Goal: Task Accomplishment & Management: Use online tool/utility

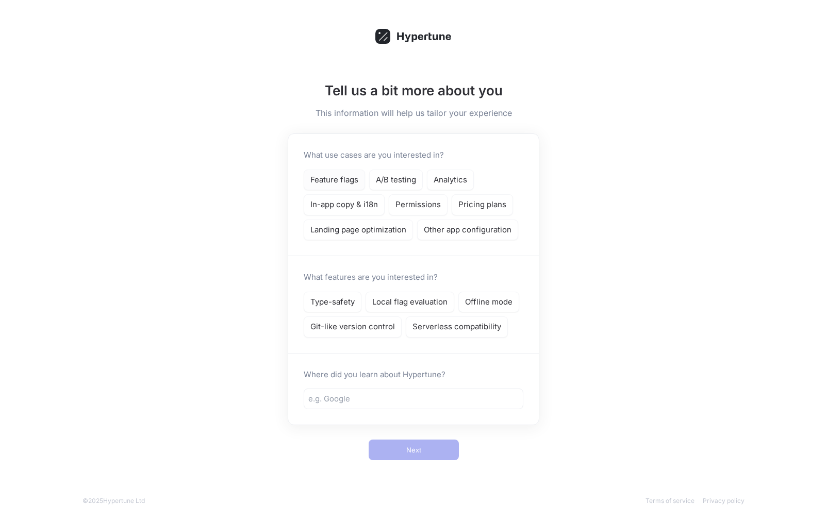
click at [357, 184] on p "Feature flags" at bounding box center [334, 180] width 48 height 12
click at [390, 186] on div "A/B testing" at bounding box center [396, 180] width 54 height 21
click at [452, 174] on p "Analytics" at bounding box center [451, 180] width 34 height 12
click at [344, 301] on p "Type-safety" at bounding box center [332, 303] width 44 height 12
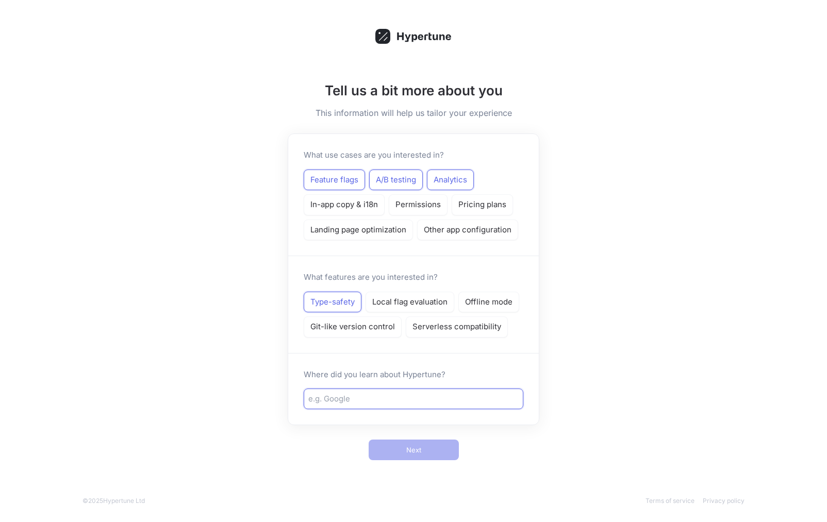
click at [400, 399] on input "text" at bounding box center [413, 399] width 210 height 12
type input "Vercel"
click at [408, 451] on span "Next" at bounding box center [413, 450] width 15 height 6
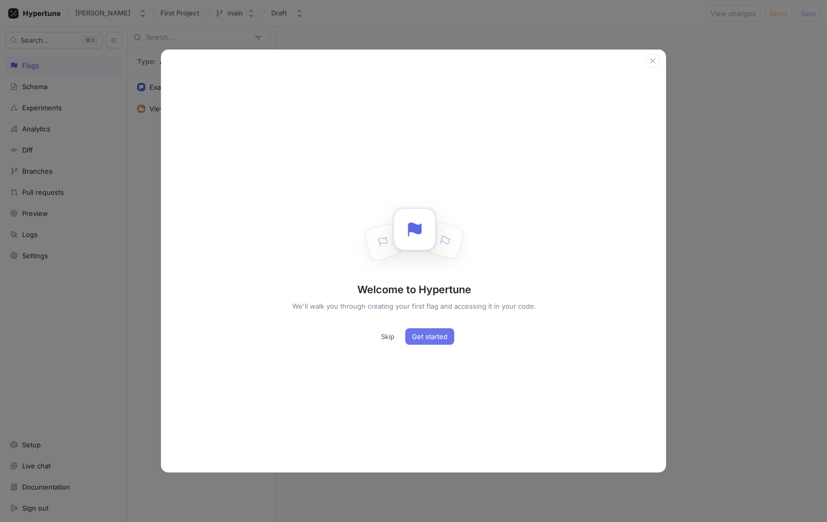
click at [418, 330] on button "Get started" at bounding box center [429, 336] width 49 height 17
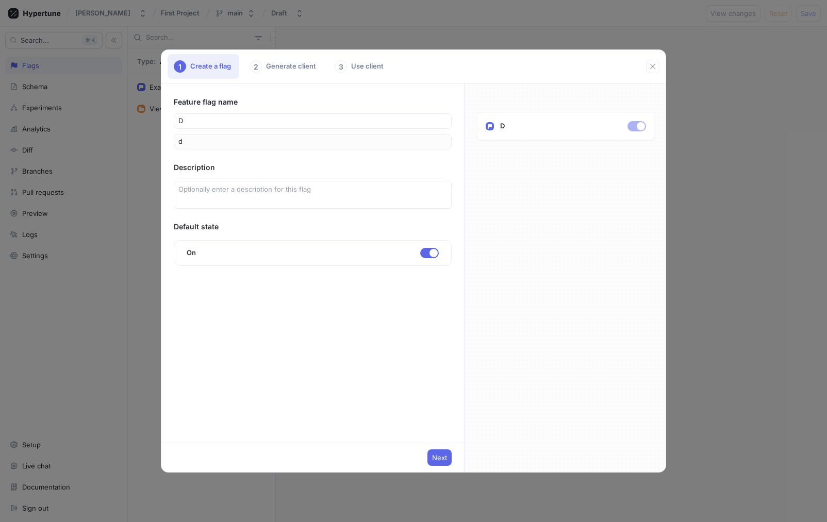
type input "Di"
type input "di"
type input "Dis"
type input "dis"
type input "Disc"
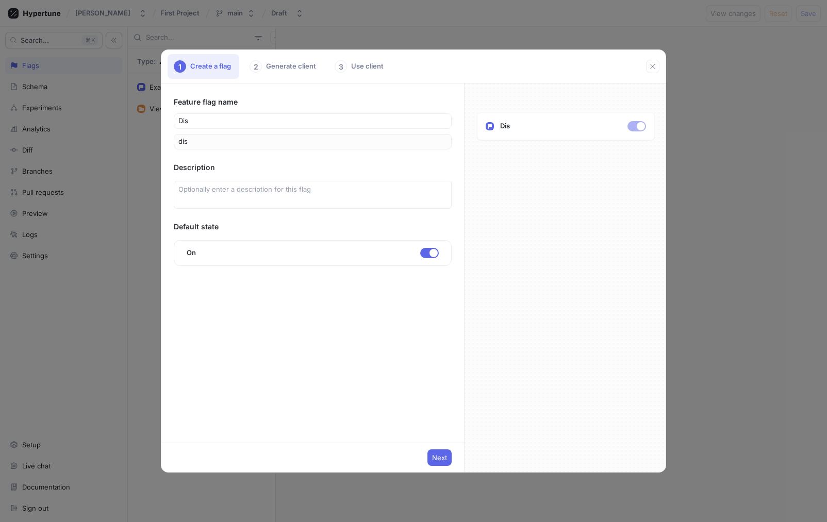
type input "disc"
type input "Disco"
type input "disco"
type input "Discou"
type input "discou"
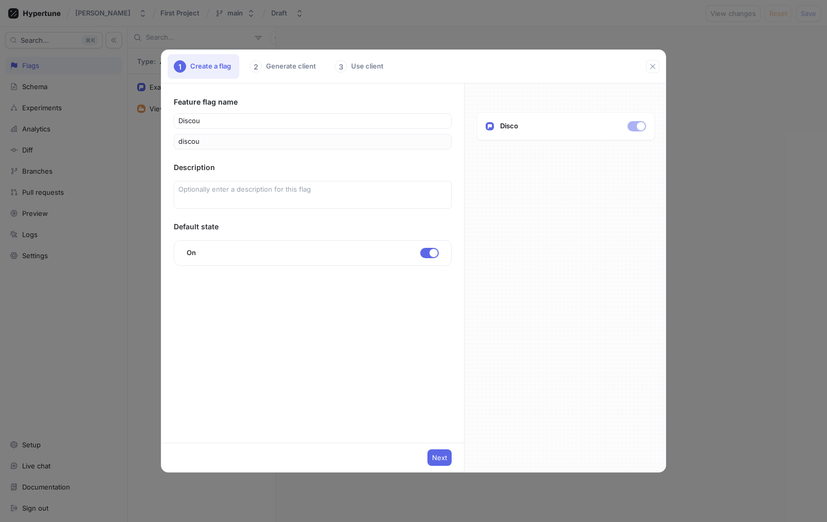
type input "Discoun"
type input "discoun"
type input "Discount"
type input "discount"
type input "Discount B"
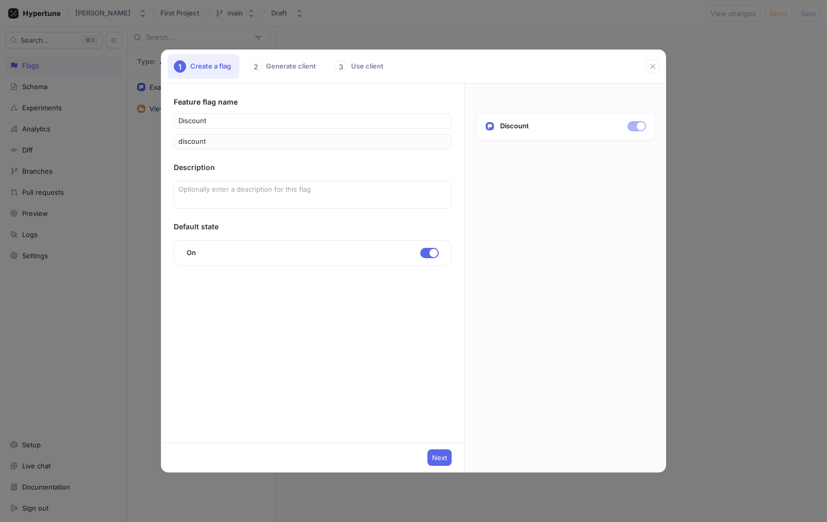
type input "discountB"
type input "Discount Ba"
type input "discountBa"
type input "Discount Ban"
type input "discountBan"
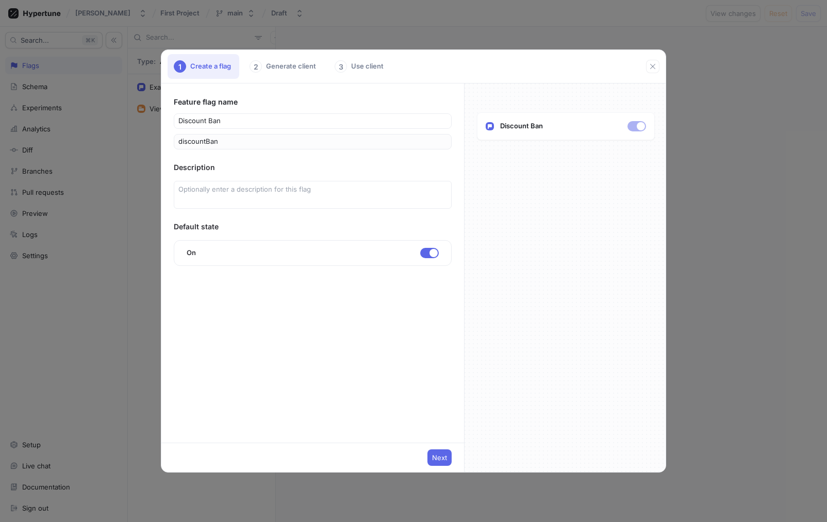
type input "Discount Bann"
type input "discountBann"
type input "Discount Banne"
type input "discountBanne"
type input "Discount Banner"
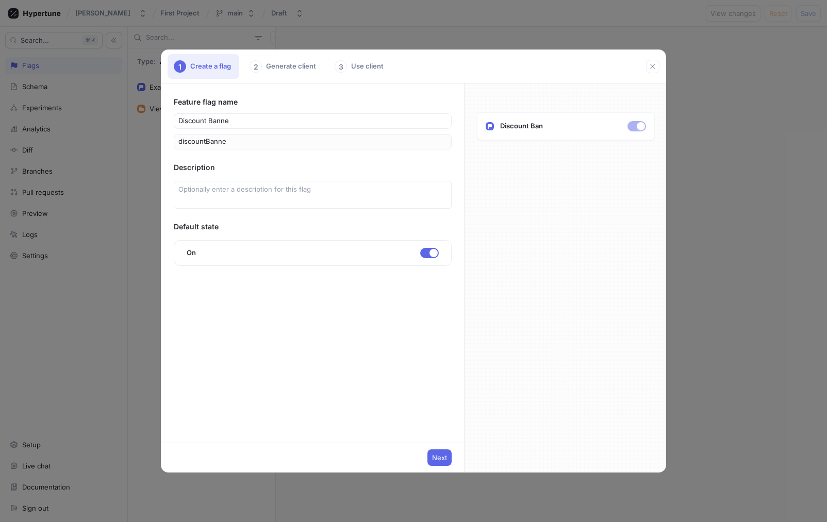
type input "discountBanner"
type input "Discount Banner"
click at [234, 192] on textarea at bounding box center [313, 195] width 278 height 28
click at [434, 252] on span "button" at bounding box center [434, 253] width 8 height 8
click at [434, 252] on button "button" at bounding box center [429, 253] width 19 height 10
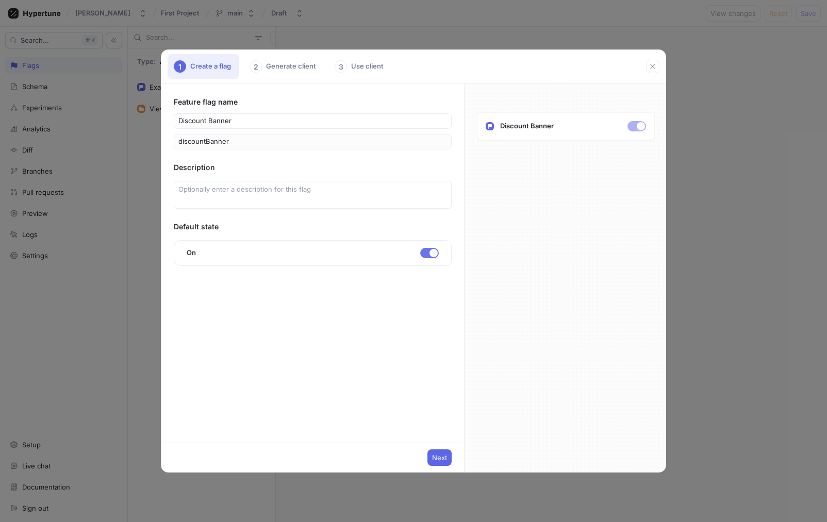
click at [434, 252] on span "button" at bounding box center [434, 253] width 8 height 8
click at [432, 255] on button "button" at bounding box center [429, 253] width 19 height 10
click at [432, 255] on span "button" at bounding box center [434, 253] width 8 height 8
click at [435, 461] on span "Next" at bounding box center [439, 458] width 15 height 6
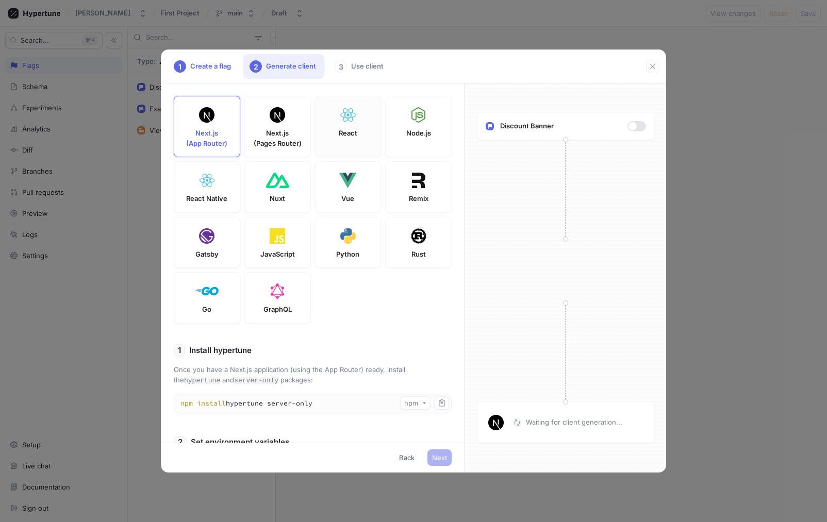
click at [325, 140] on div "React" at bounding box center [348, 126] width 67 height 61
type textarea "npm install hypertune"
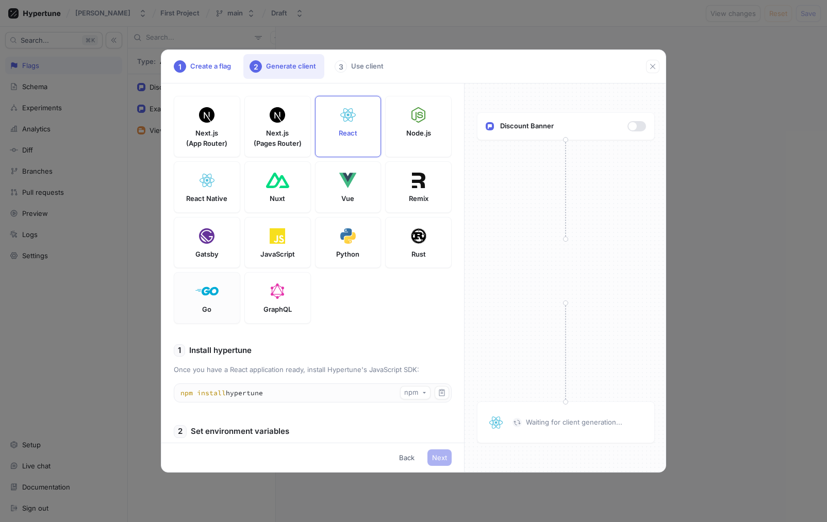
click at [213, 295] on img at bounding box center [206, 291] width 23 height 15
click at [376, 120] on div "React" at bounding box center [348, 126] width 67 height 61
click at [414, 137] on p "Node.js" at bounding box center [418, 133] width 25 height 10
click at [363, 137] on div "React" at bounding box center [348, 126] width 67 height 61
type textarea "VITE_HYPERTUNE_TOKEN=U2FsdGVkX18mTQ5+1BoWonaJ7WCGTdqqFdsZtI2oI/4= HYPERTUNE_FRA…"
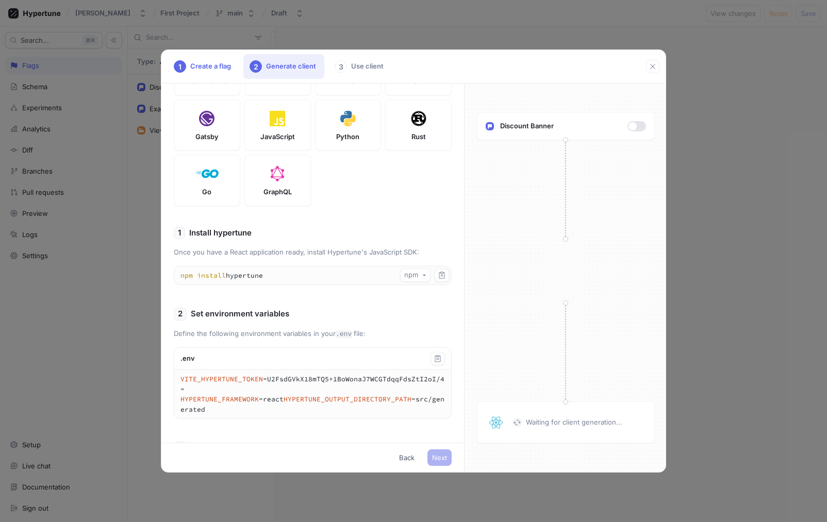
scroll to position [110, 0]
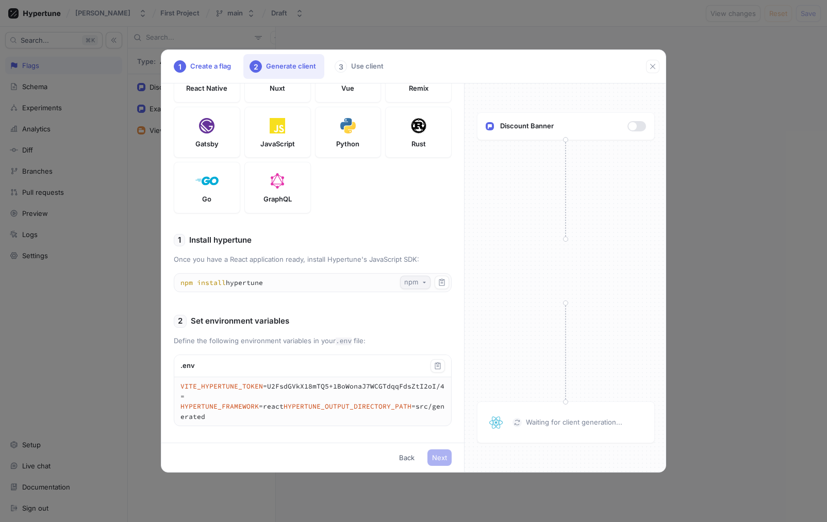
click at [419, 278] on div "npm" at bounding box center [413, 282] width 18 height 9
click at [441, 285] on icon "button" at bounding box center [442, 282] width 6 height 7
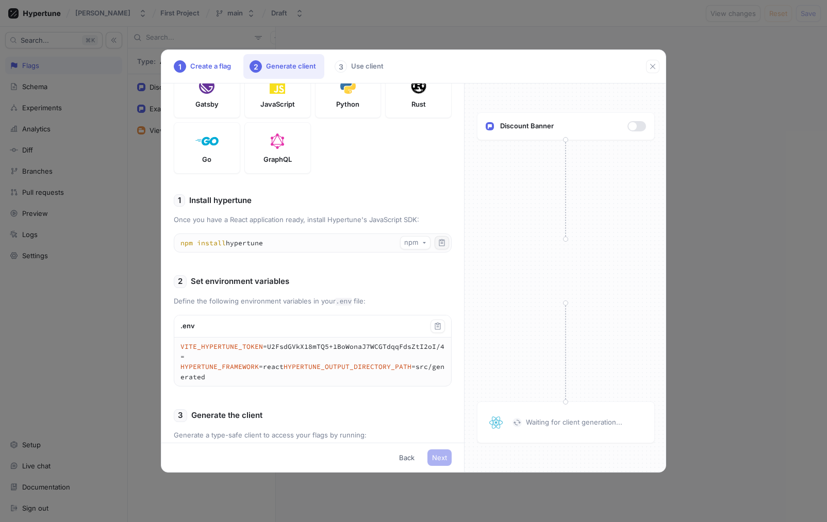
scroll to position [156, 0]
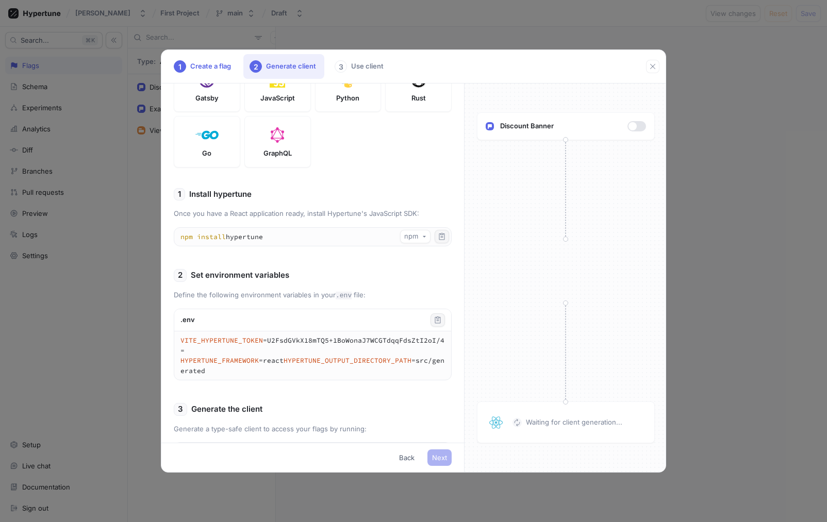
click at [436, 320] on icon "button" at bounding box center [438, 320] width 8 height 8
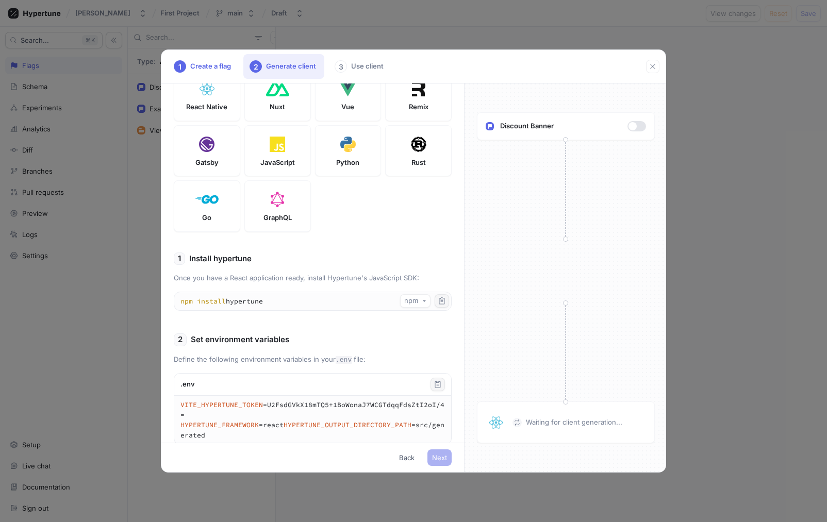
scroll to position [0, 0]
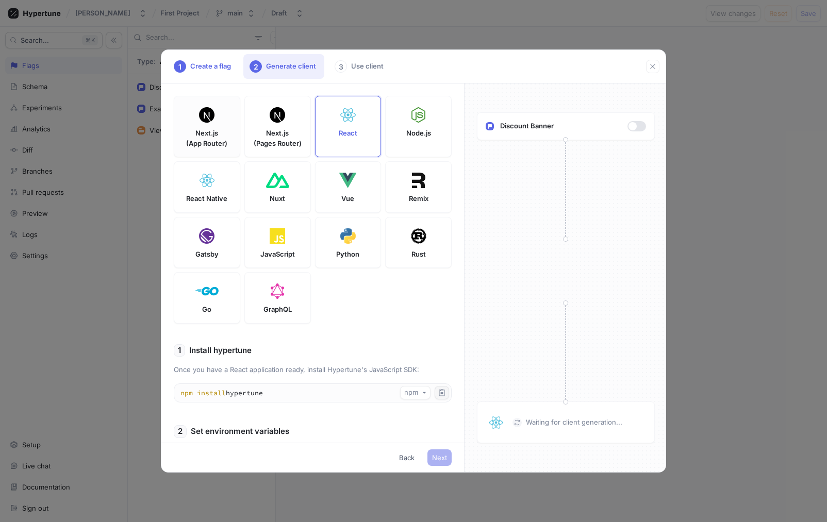
drag, startPoint x: 208, startPoint y: 114, endPoint x: 208, endPoint y: 126, distance: 12.4
click at [208, 114] on img at bounding box center [206, 114] width 15 height 15
type textarea "NEXT_PUBLIC_HYPERTUNE_TOKEN=U2FsdGVkX18mTQ5+1BoWonaJ7WCGTdqqFdsZtI2oI/4= HYPERT…"
type textarea "npm install hypertune server-only"
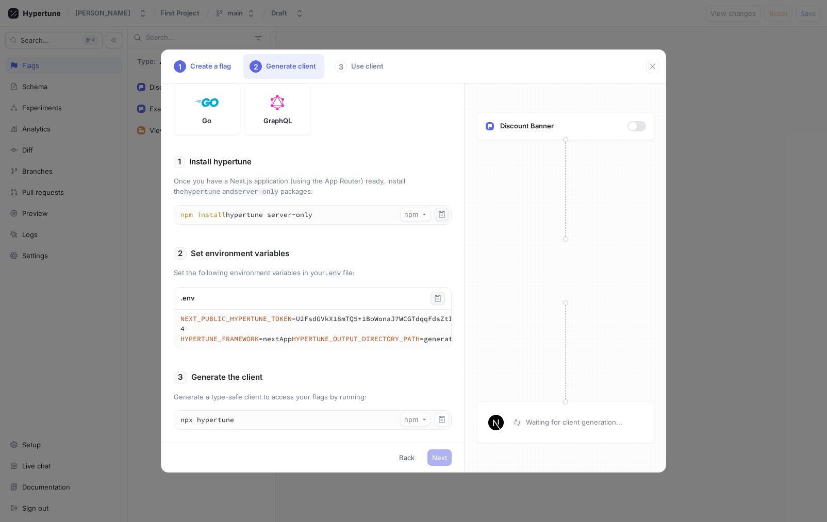
scroll to position [195, 0]
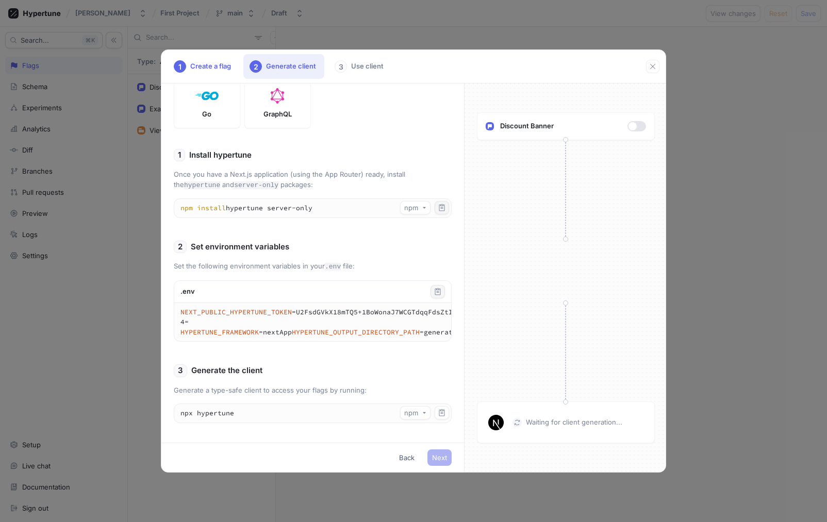
drag, startPoint x: 275, startPoint y: 208, endPoint x: 347, endPoint y: 208, distance: 71.7
click at [347, 208] on textarea "npm install hypertune server-only" at bounding box center [312, 208] width 277 height 19
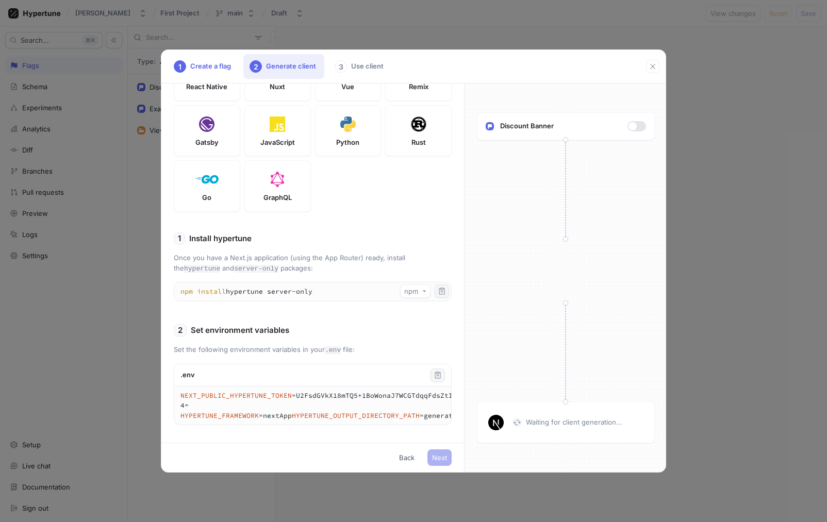
scroll to position [0, 0]
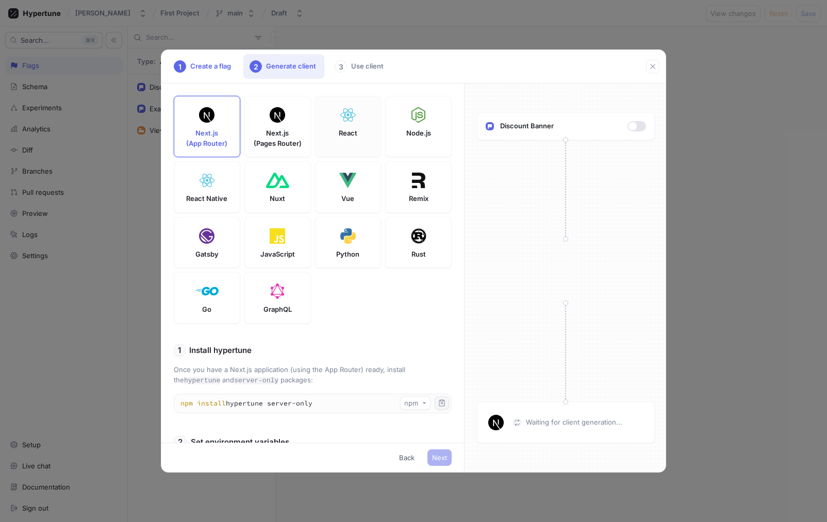
click at [330, 146] on div "React" at bounding box center [348, 126] width 67 height 61
type textarea "VITE_HYPERTUNE_TOKEN=U2FsdGVkX18mTQ5+1BoWonaJ7WCGTdqqFdsZtI2oI/4= HYPERTUNE_FRA…"
type textarea "npm install hypertune"
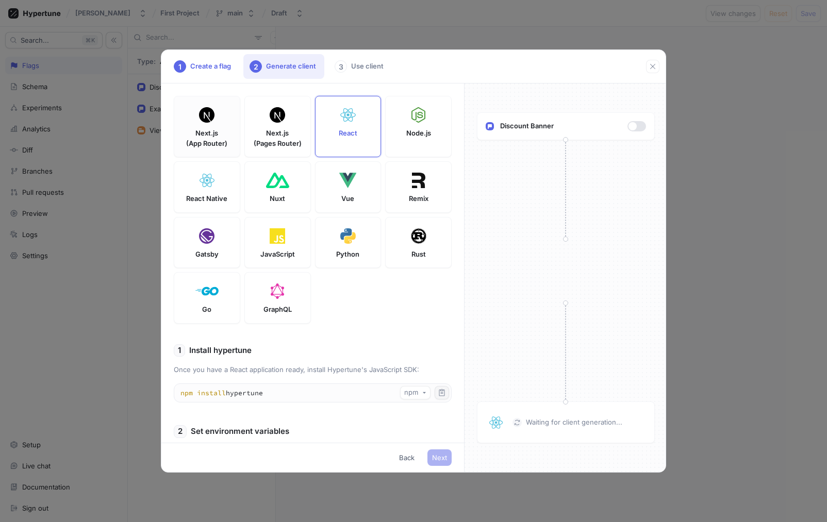
click at [203, 123] on div at bounding box center [206, 115] width 21 height 21
type textarea "NEXT_PUBLIC_HYPERTUNE_TOKEN=U2FsdGVkX18mTQ5+1BoWonaJ7WCGTdqqFdsZtI2oI/4= HYPERT…"
type textarea "npm install hypertune server-only"
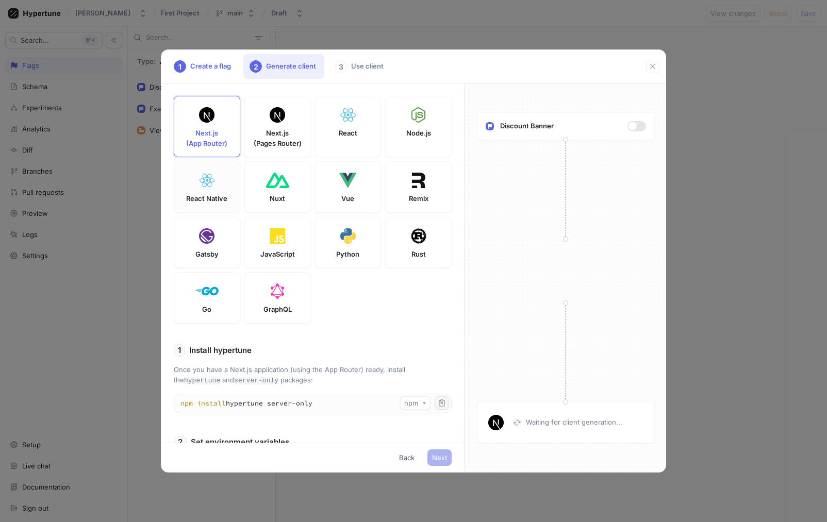
scroll to position [195, 0]
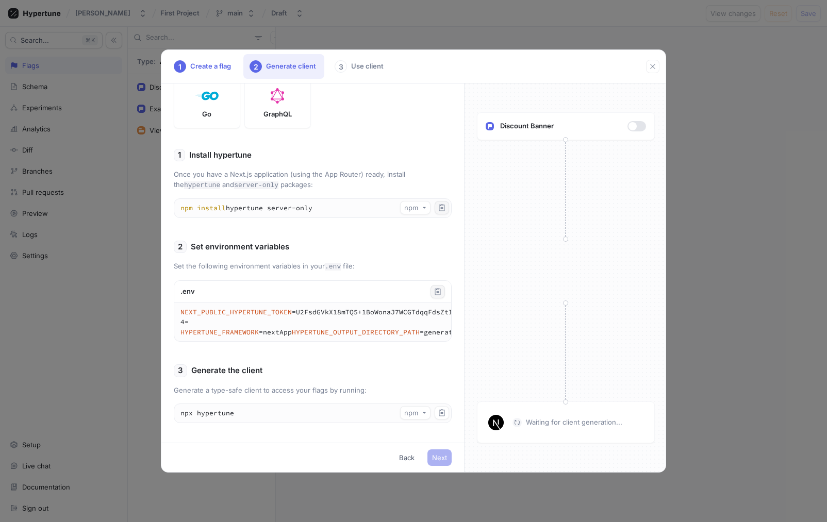
click at [437, 294] on icon "button" at bounding box center [438, 292] width 8 height 8
click at [425, 413] on icon "button" at bounding box center [424, 413] width 4 height 4
click at [362, 406] on textarea "npx hypertune" at bounding box center [312, 413] width 277 height 19
click at [440, 412] on icon "button" at bounding box center [442, 413] width 8 height 8
click at [406, 383] on div "1 Install hypertune Once you have a Next.js application (using the App Router) …" at bounding box center [313, 290] width 278 height 283
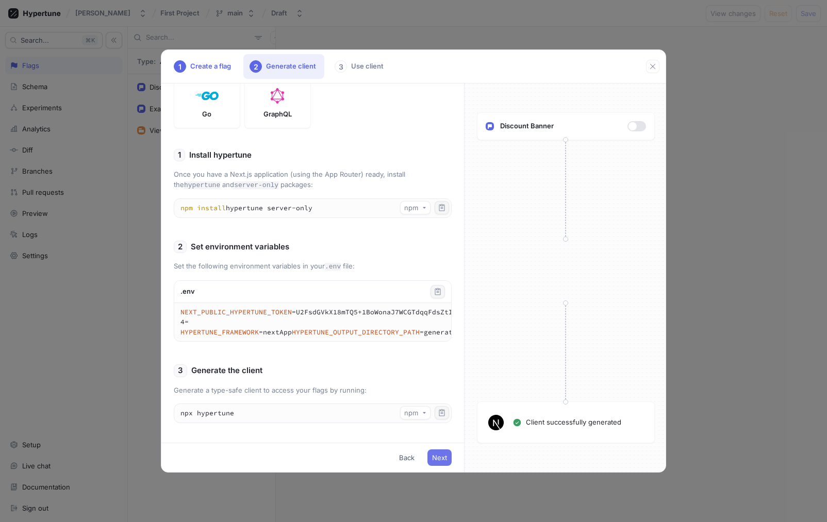
click at [434, 456] on span "Next" at bounding box center [439, 458] width 15 height 6
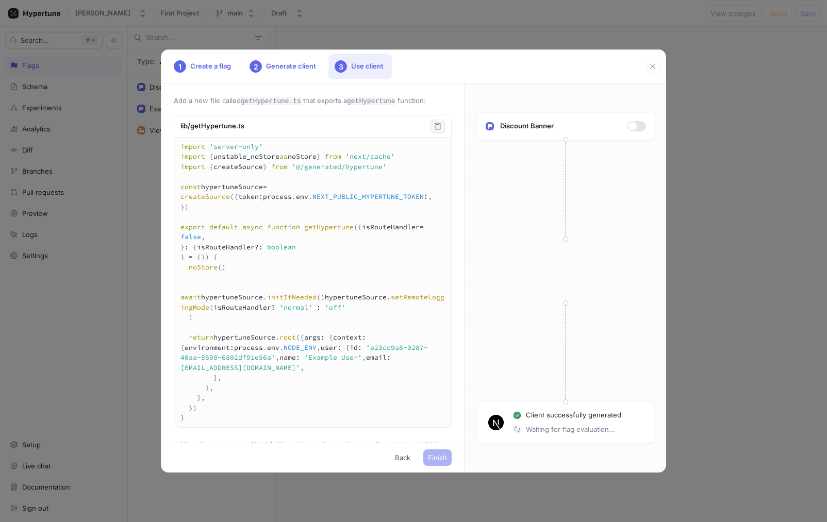
click at [443, 127] on button "button" at bounding box center [438, 126] width 14 height 13
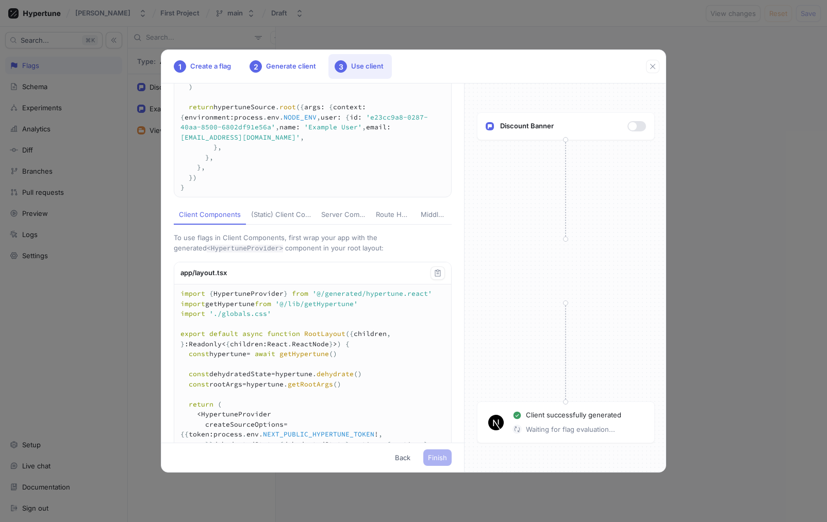
scroll to position [231, 0]
click at [292, 220] on div "(Static) Client Components" at bounding box center [281, 214] width 60 height 10
type textarea "'use client' import { HypertuneProvider } from '@/generated/hypertune.react' ex…"
type textarea "import AppHypertuneProvider from '@/components/AppHypertuneProvider' import './…"
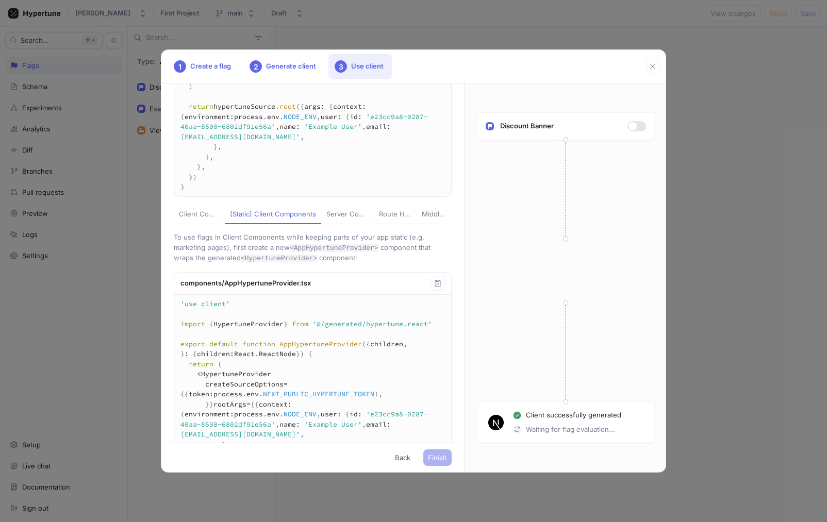
click at [205, 220] on div "Client Components" at bounding box center [199, 214] width 41 height 10
type textarea "import { HypertuneProvider } from '@/generated/hypertune.react' import getHyper…"
type textarea "'use client' import { useHypertune } from '@/generated/hypertune.react' export …"
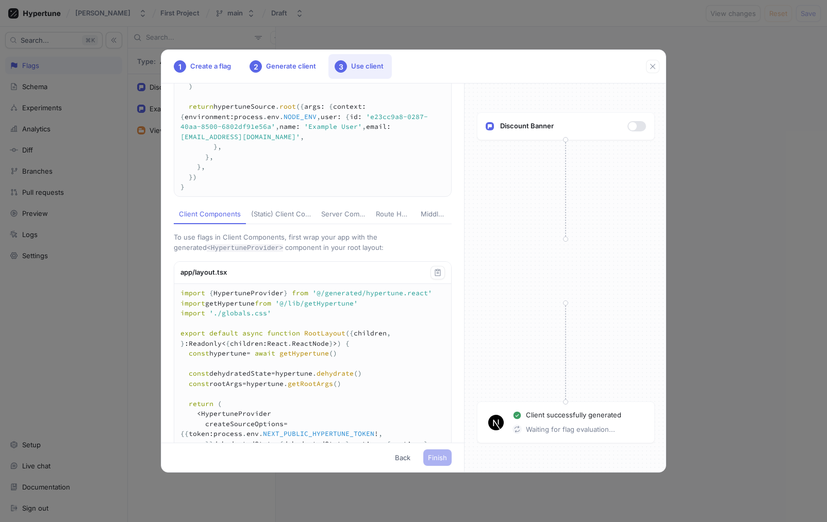
click at [342, 220] on div "Server Components" at bounding box center [343, 214] width 44 height 10
type textarea "import { HypertuneClientLogger } from '@/generated/hypertune.react' import getH…"
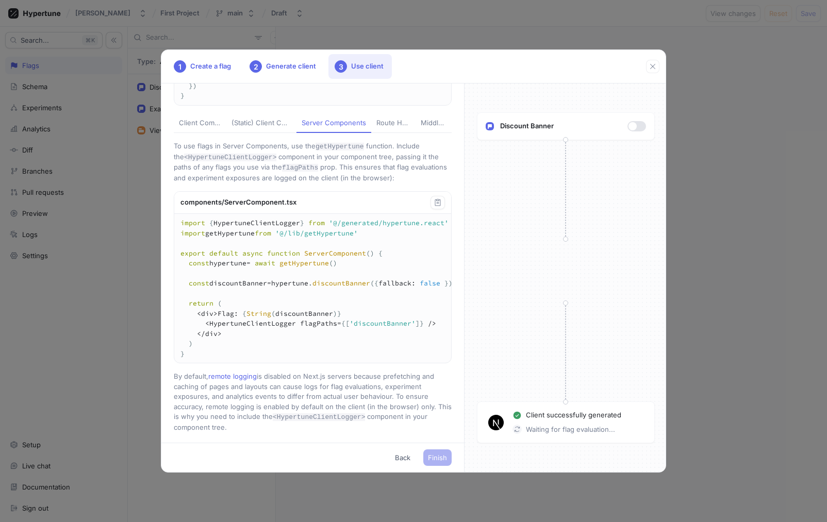
scroll to position [323, 0]
click at [202, 127] on div "Client Components" at bounding box center [200, 122] width 42 height 10
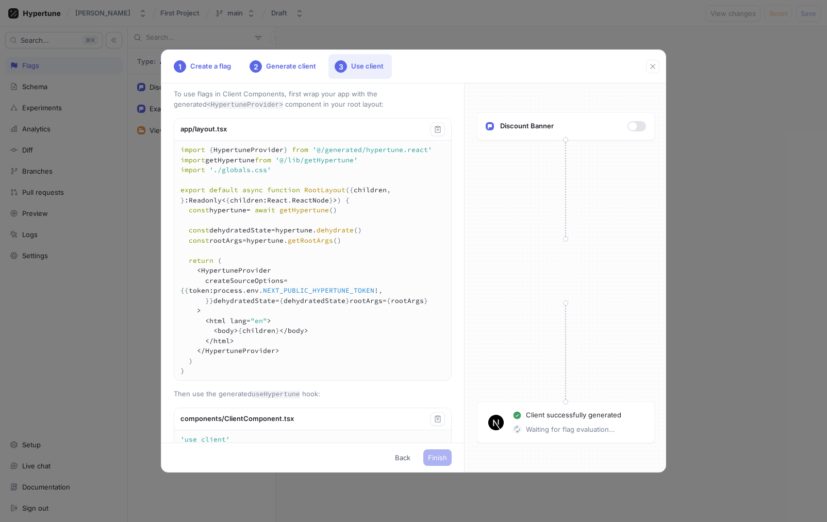
scroll to position [384, 0]
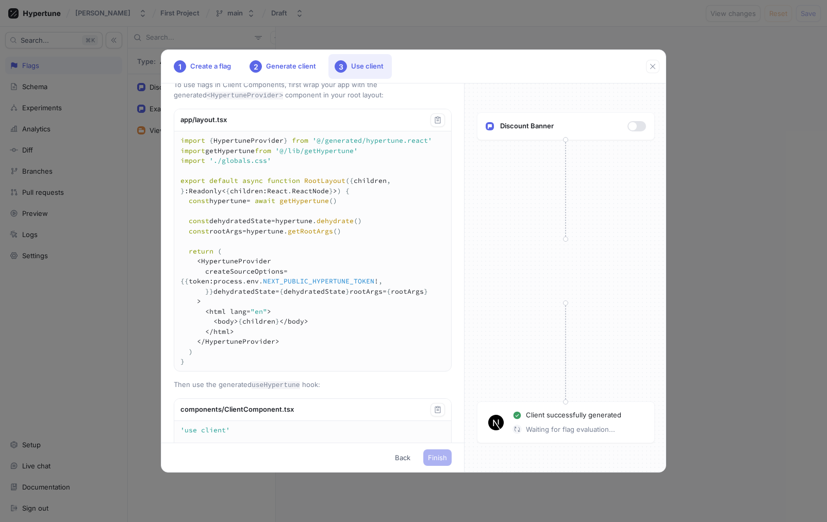
click at [343, 67] on div "Server Components" at bounding box center [343, 62] width 44 height 10
type textarea "import { HypertuneClientLogger } from '@/generated/hypertune.react' import getH…"
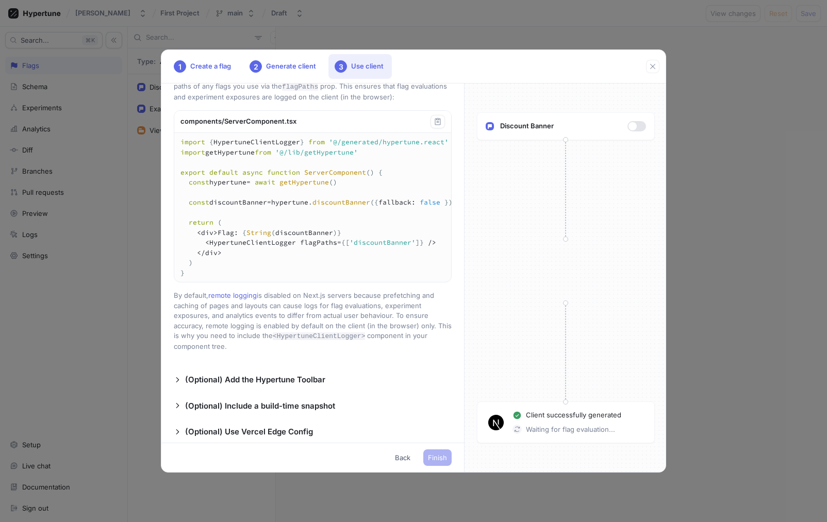
scroll to position [410, 0]
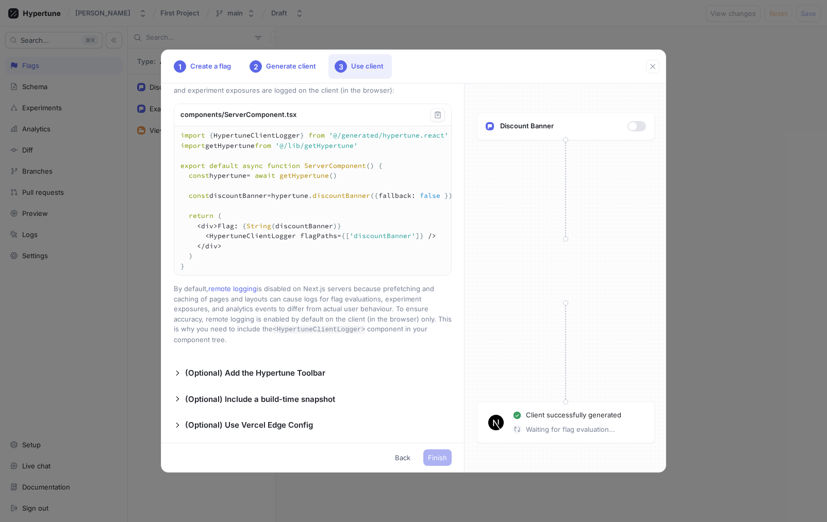
drag, startPoint x: 187, startPoint y: 234, endPoint x: 358, endPoint y: 233, distance: 171.2
click at [358, 233] on textarea "import { HypertuneClientLogger } from '@/generated/hypertune.react' import getH…" at bounding box center [321, 200] width 294 height 149
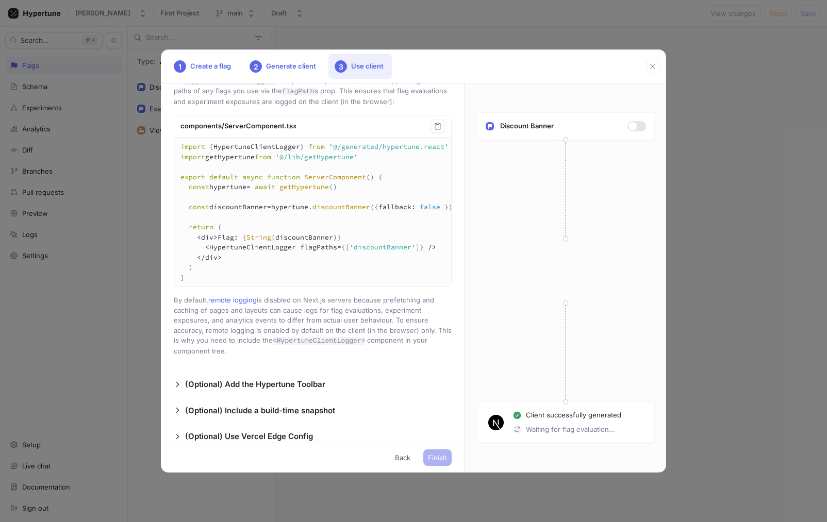
scroll to position [406, 0]
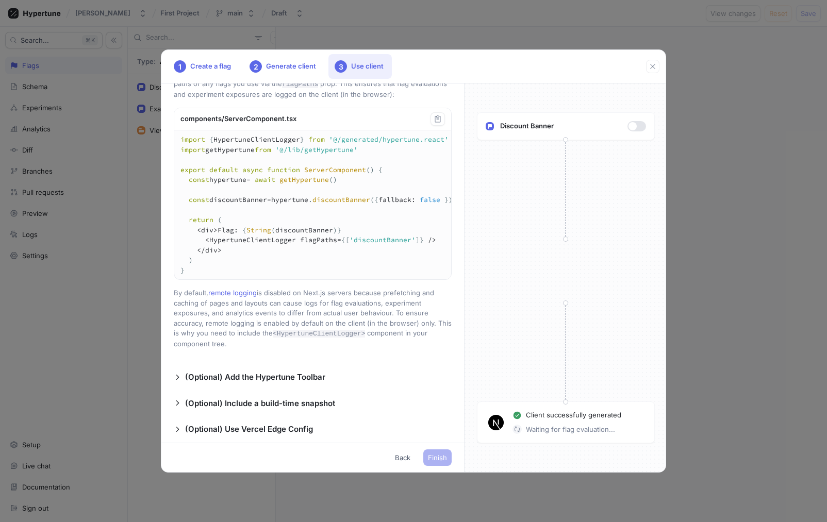
drag, startPoint x: 206, startPoint y: 310, endPoint x: 432, endPoint y: 310, distance: 225.9
click at [432, 280] on textarea "import { HypertuneClientLogger } from '@/generated/hypertune.react' import getH…" at bounding box center [321, 204] width 294 height 149
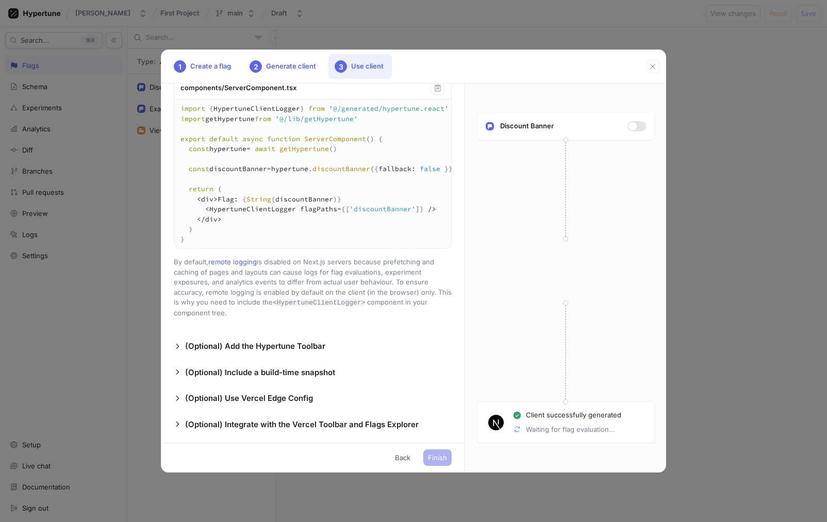
scroll to position [506, 0]
click at [370, 224] on textarea "import { HypertuneClientLogger } from '@/generated/hypertune.react' import getH…" at bounding box center [321, 174] width 294 height 149
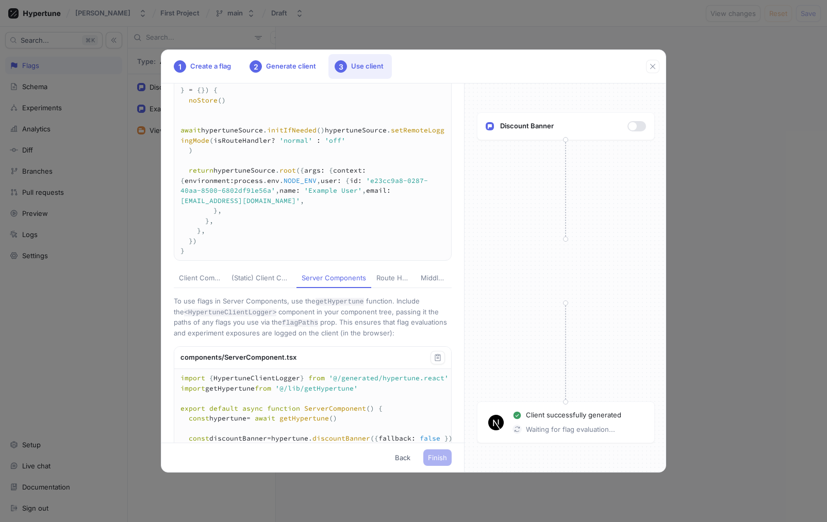
scroll to position [0, 0]
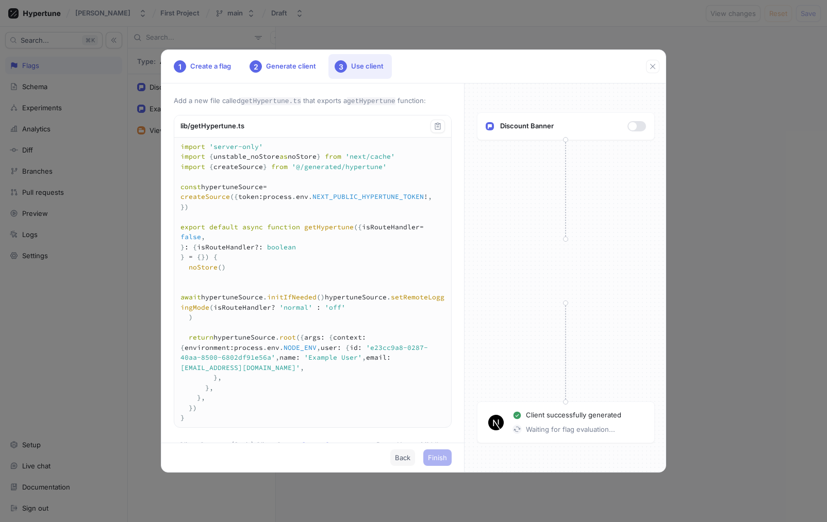
click at [412, 462] on button "Back" at bounding box center [402, 458] width 25 height 17
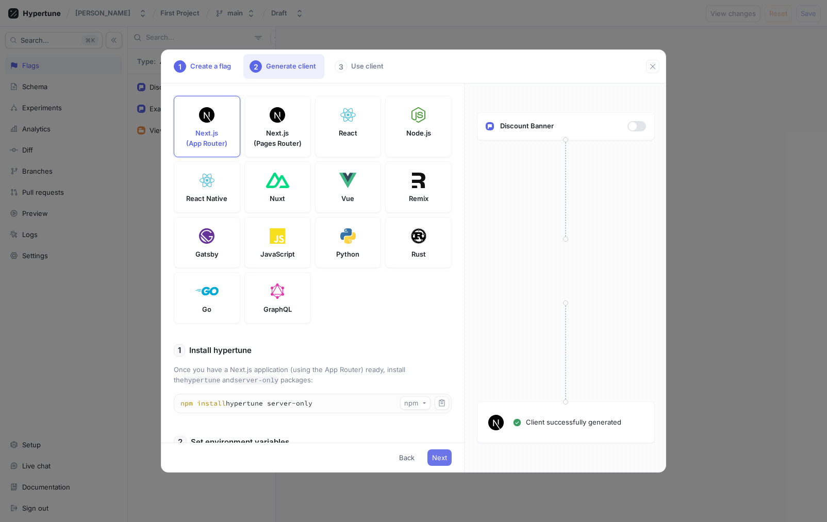
click at [433, 462] on button "Next" at bounding box center [440, 458] width 24 height 17
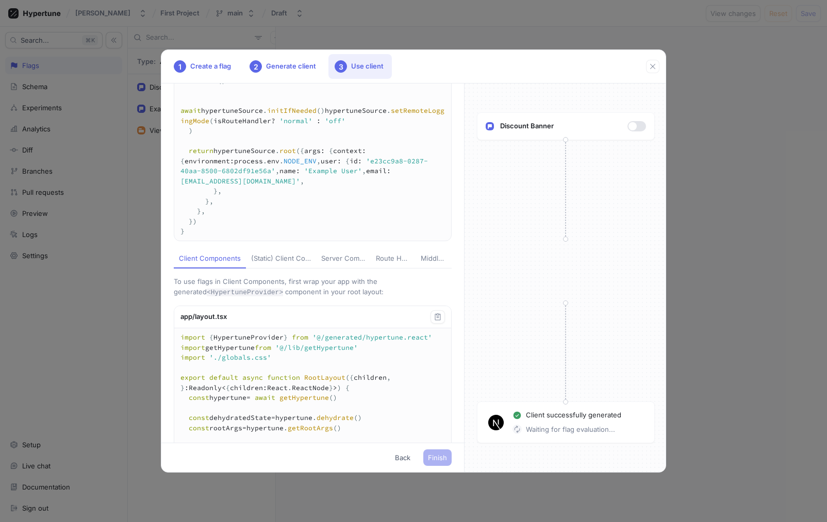
scroll to position [247, 0]
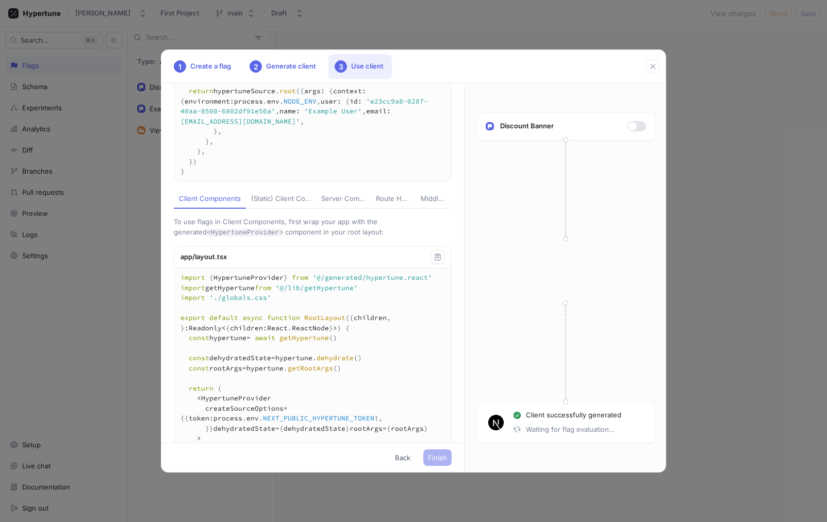
click at [337, 205] on div "Server Components" at bounding box center [343, 199] width 44 height 11
type textarea "import { HypertuneClientLogger } from '@/generated/hypertune.react' import getH…"
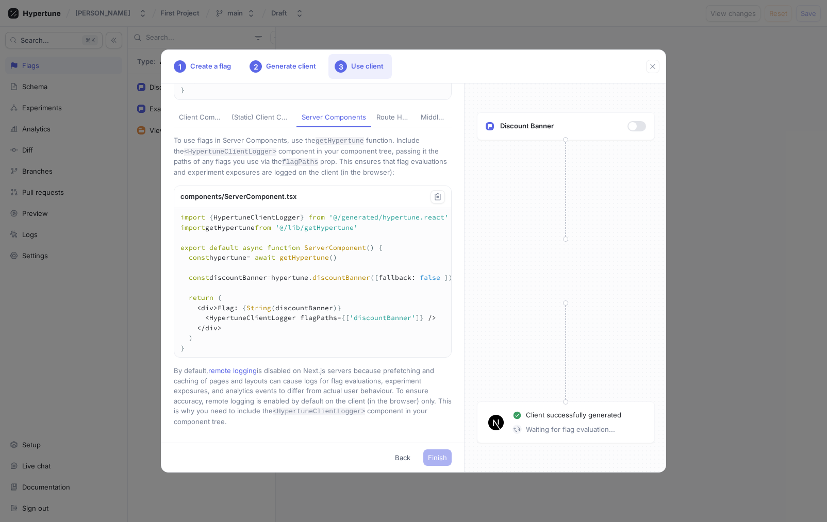
scroll to position [362, 0]
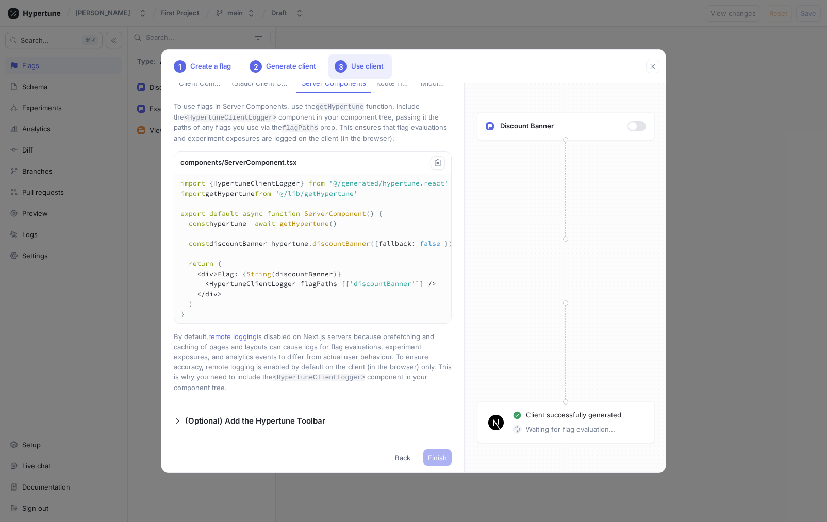
click at [411, 323] on textarea "import { HypertuneClientLogger } from '@/generated/hypertune.react' import getH…" at bounding box center [321, 248] width 294 height 149
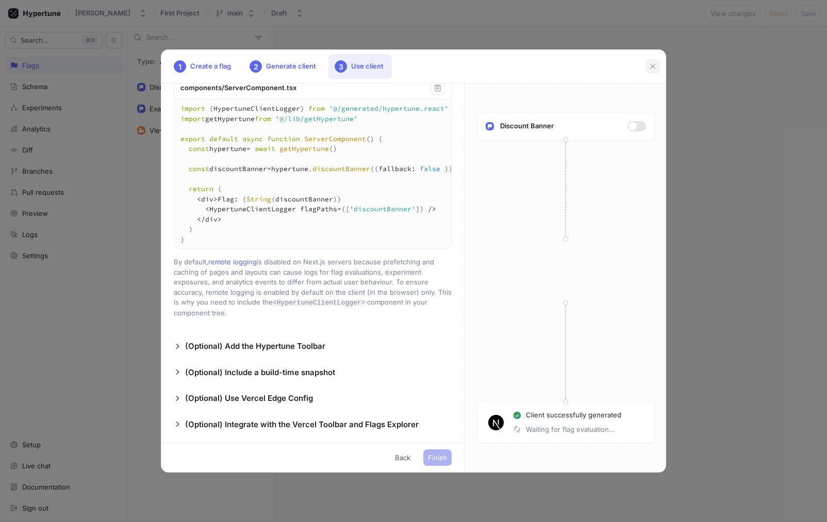
click at [652, 69] on icon "button" at bounding box center [653, 66] width 8 height 8
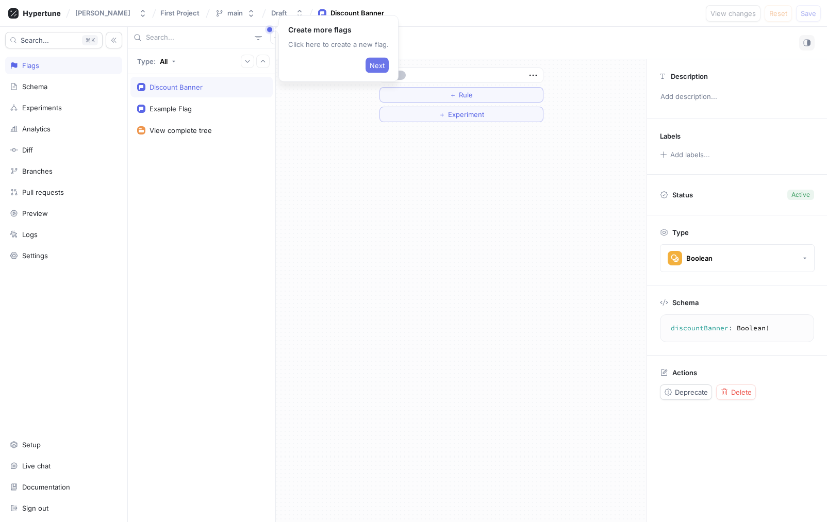
click at [374, 68] on span "Next" at bounding box center [377, 65] width 15 height 6
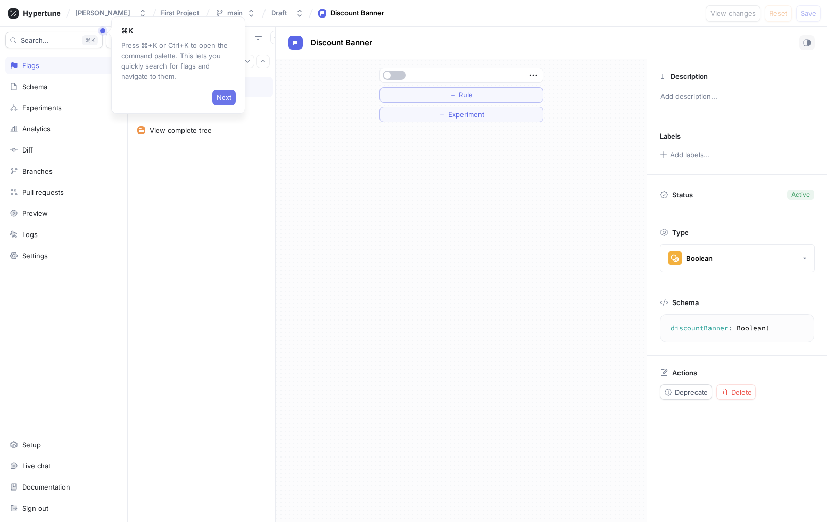
click at [221, 102] on button "Next" at bounding box center [223, 97] width 23 height 15
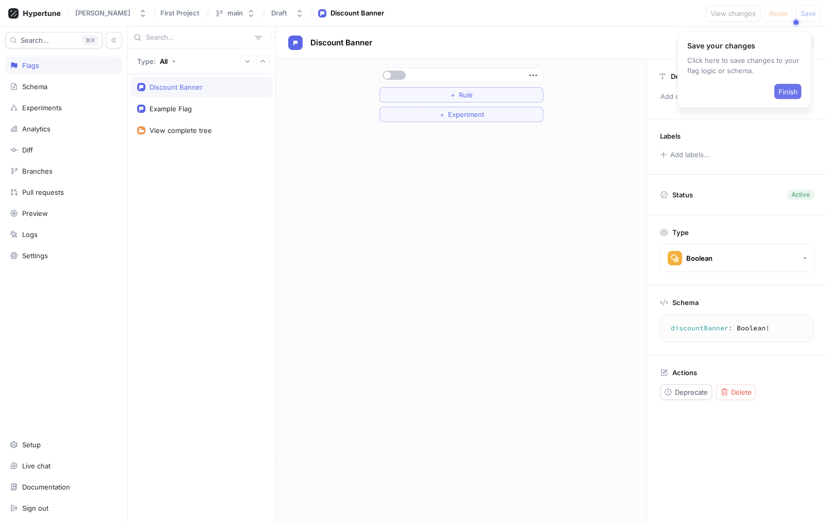
click at [787, 92] on span "Finish" at bounding box center [788, 92] width 19 height 6
click at [393, 118] on button "＋ Experiment" at bounding box center [462, 114] width 164 height 15
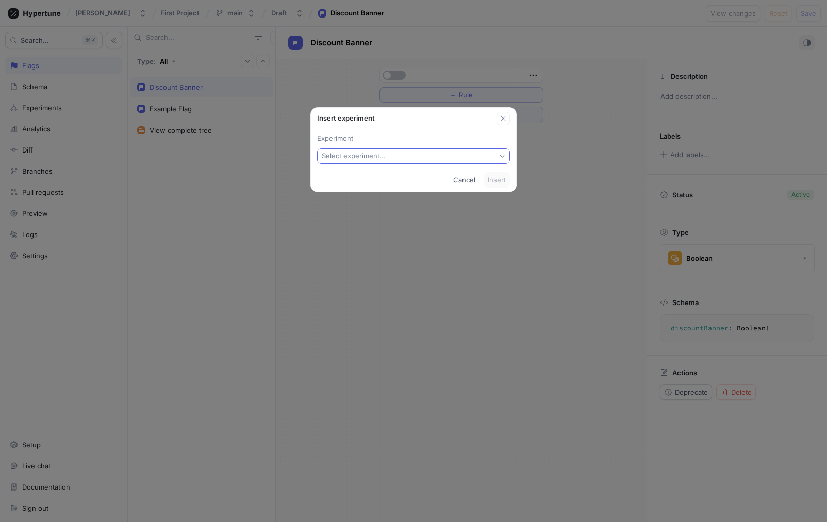
click at [367, 160] on button "Select experiment..." at bounding box center [413, 156] width 193 height 15
click at [356, 195] on span "New experiment" at bounding box center [417, 193] width 162 height 9
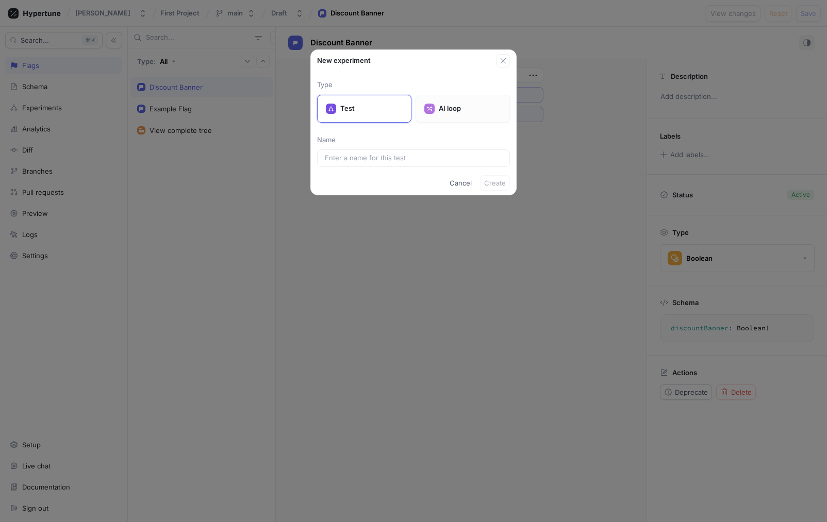
click at [437, 109] on div "AI loop" at bounding box center [463, 109] width 94 height 28
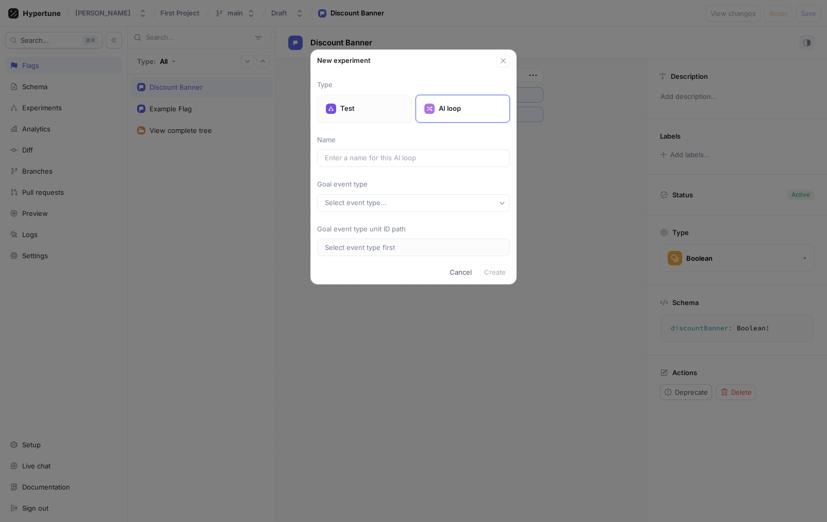
click at [392, 109] on p "Test" at bounding box center [371, 109] width 62 height 10
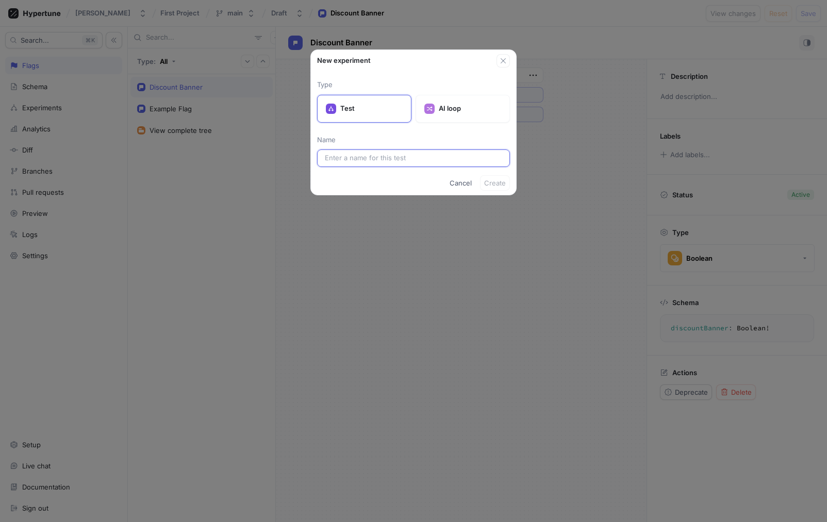
click at [365, 156] on input "text" at bounding box center [413, 158] width 177 height 10
type input "Test Discount Banner"
click at [489, 184] on span "Create" at bounding box center [495, 183] width 22 height 6
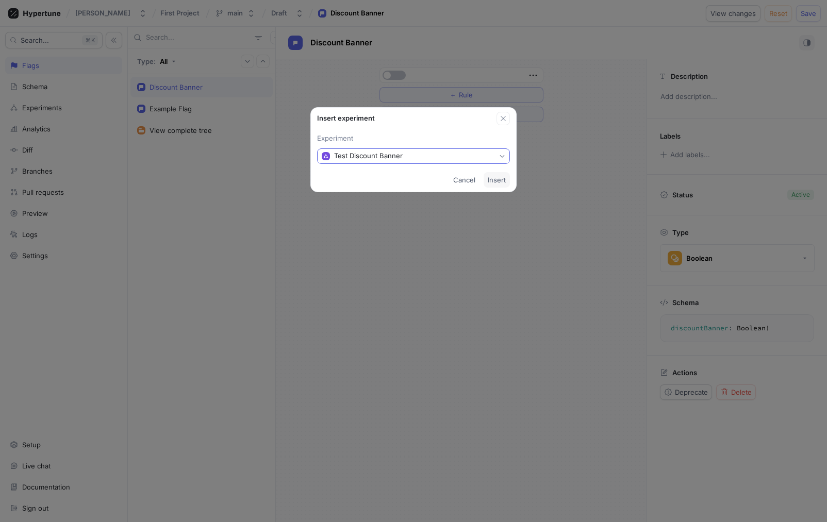
click at [467, 153] on button "Test Discount Banner" at bounding box center [413, 156] width 193 height 15
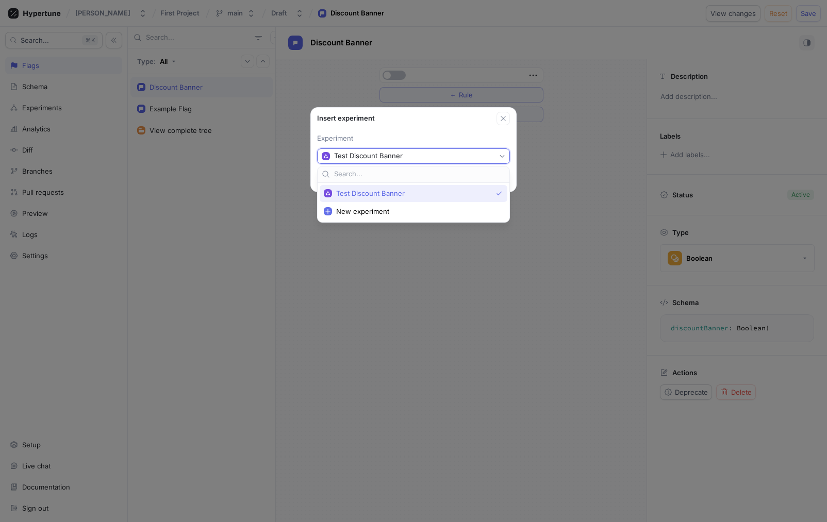
click at [425, 193] on span "Test Discount Banner" at bounding box center [414, 193] width 156 height 9
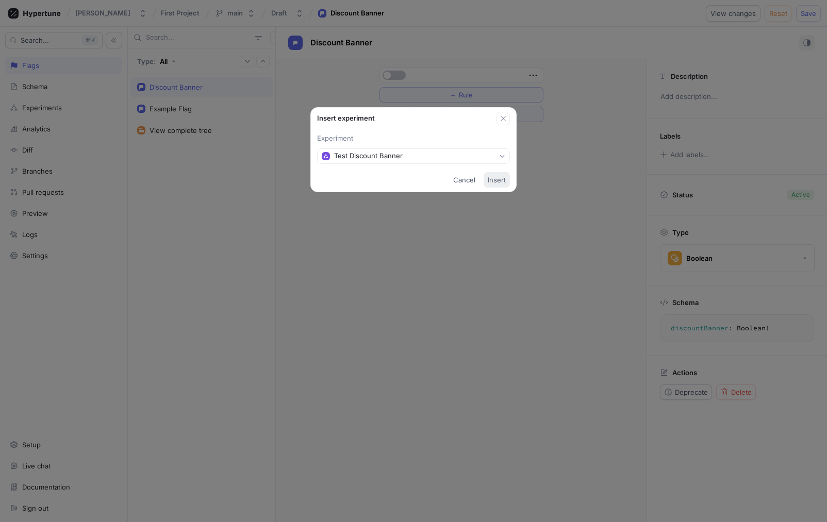
click at [496, 180] on span "Insert" at bounding box center [497, 180] width 18 height 6
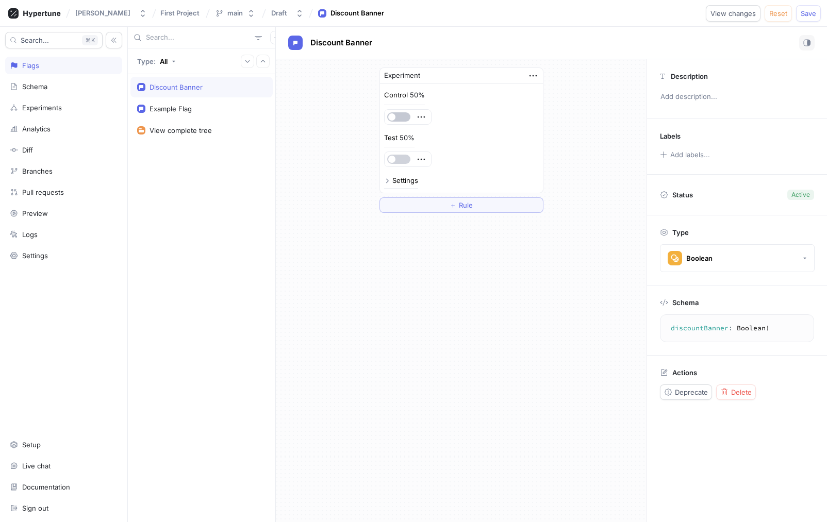
click at [402, 157] on button "button" at bounding box center [398, 159] width 23 height 9
click at [405, 180] on div "Settings" at bounding box center [405, 180] width 26 height 7
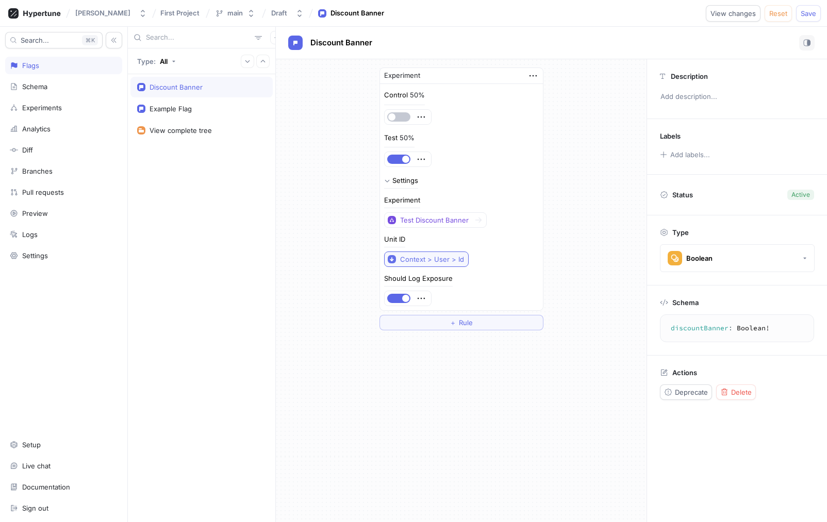
click at [417, 259] on div "Context > User > Id" at bounding box center [432, 259] width 64 height 9
click at [470, 326] on span "Context > User > Id" at bounding box center [447, 329] width 89 height 9
click at [439, 262] on div "Context > User > Id" at bounding box center [432, 259] width 64 height 9
click at [429, 330] on span "Context > User > Id" at bounding box center [447, 329] width 89 height 9
click at [422, 296] on icon "button" at bounding box center [421, 298] width 11 height 11
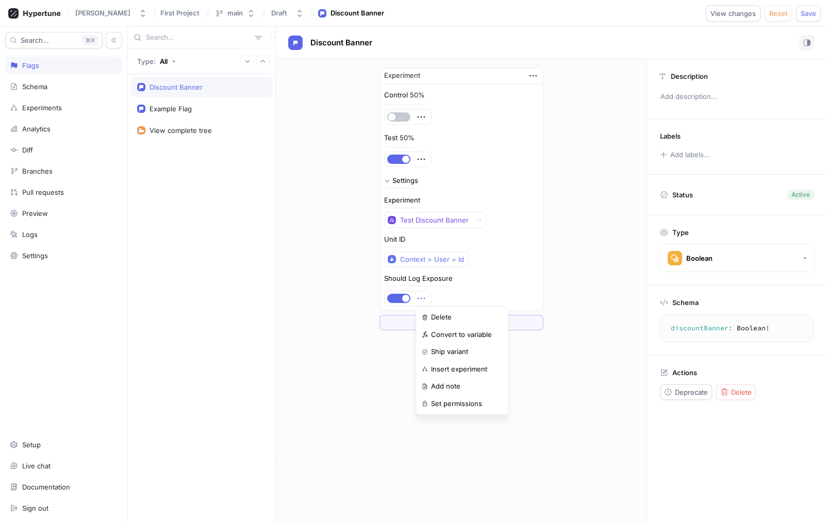
click at [458, 289] on div "Should Log Exposure" at bounding box center [461, 290] width 155 height 31
click at [811, 13] on span "Save" at bounding box center [808, 13] width 15 height 6
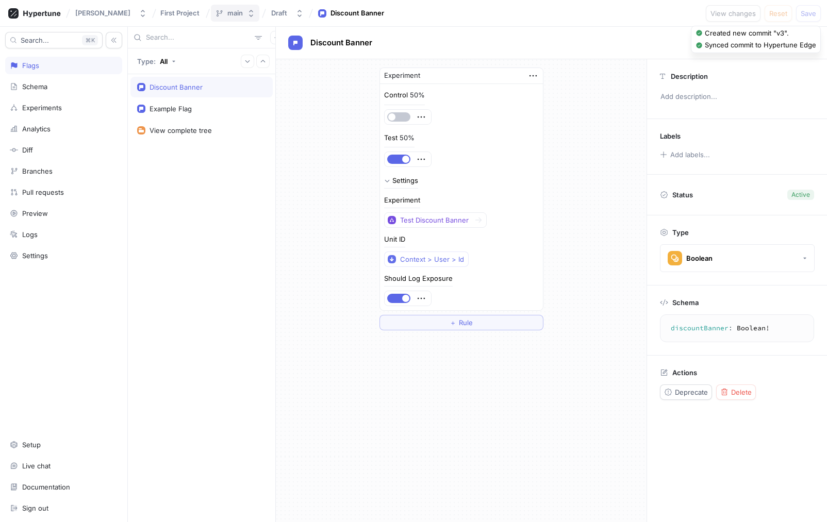
click at [227, 11] on div "main" at bounding box center [234, 13] width 15 height 9
click at [178, 215] on div "Discount Banner Example Flag View complete tree" at bounding box center [201, 298] width 147 height 448
click at [71, 80] on div "Schema" at bounding box center [63, 87] width 117 height 18
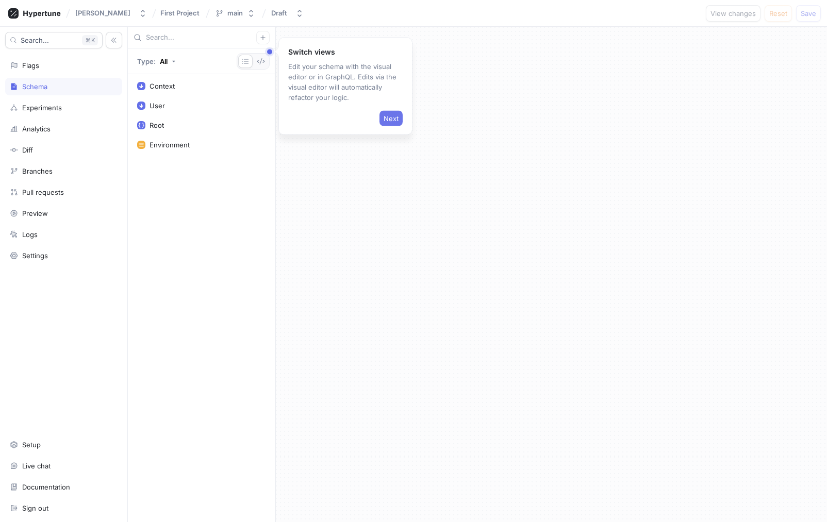
click at [392, 120] on span "Next" at bounding box center [391, 119] width 15 height 6
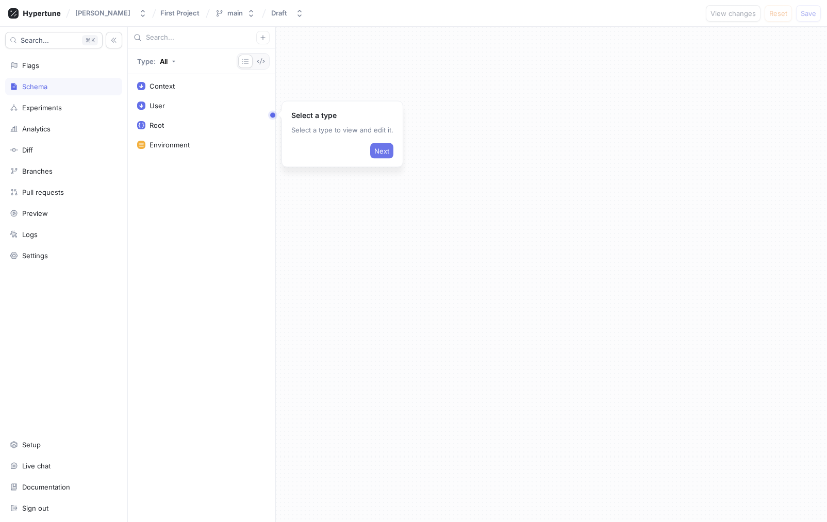
click at [384, 155] on button "Next" at bounding box center [381, 150] width 23 height 15
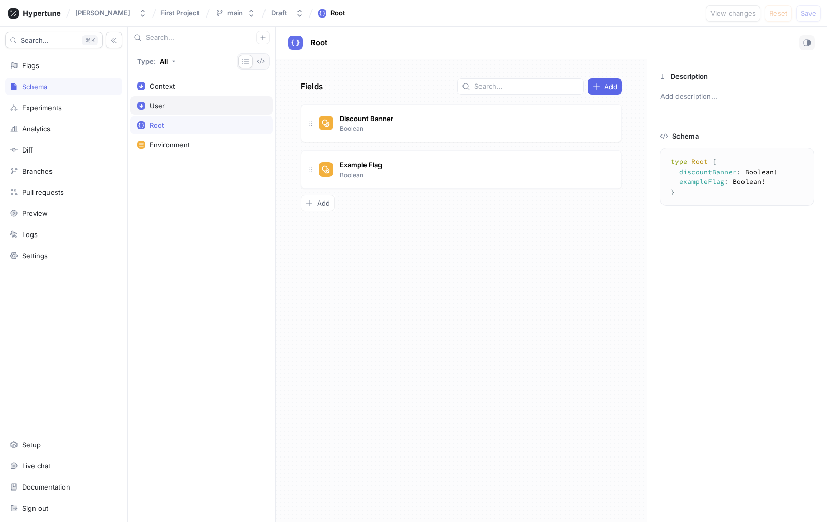
click at [227, 109] on div "User" at bounding box center [201, 106] width 129 height 8
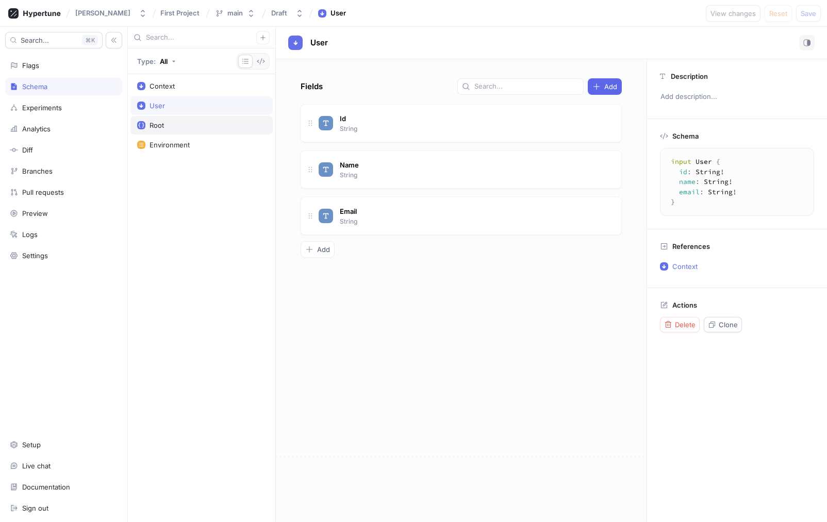
click at [196, 125] on div "Root" at bounding box center [201, 125] width 129 height 8
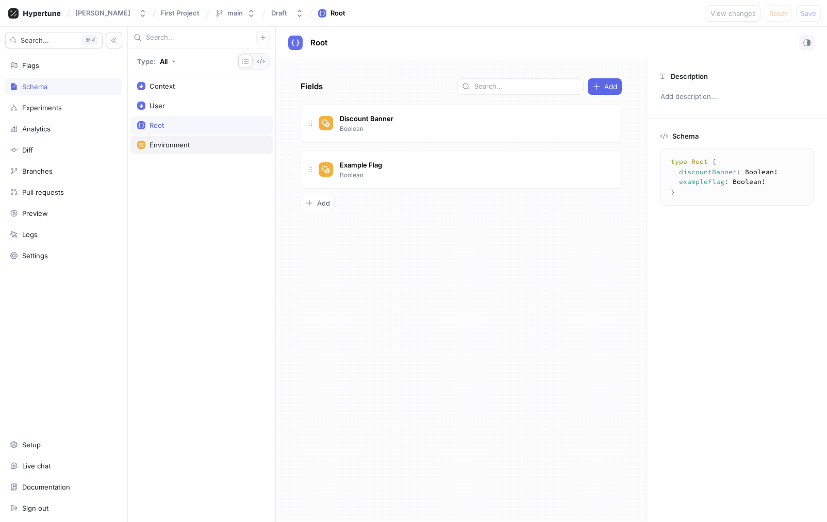
click at [184, 147] on div "Environment" at bounding box center [170, 145] width 40 height 8
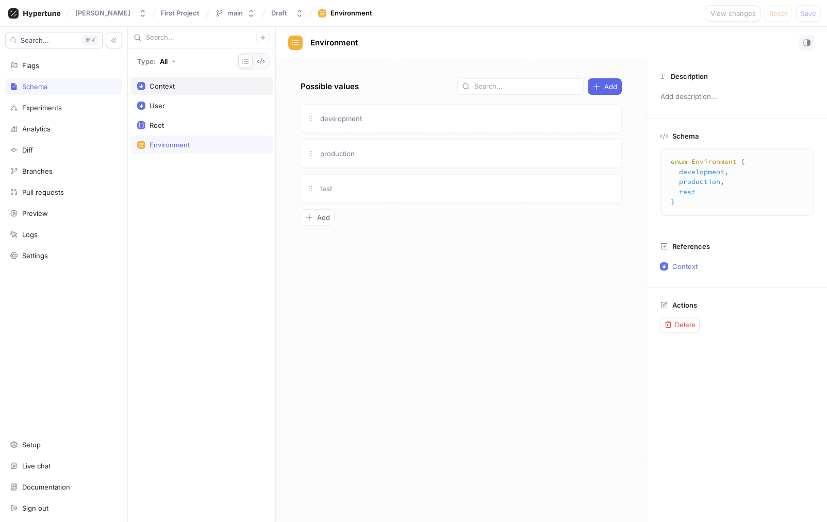
click at [197, 90] on div "Context" at bounding box center [201, 86] width 129 height 8
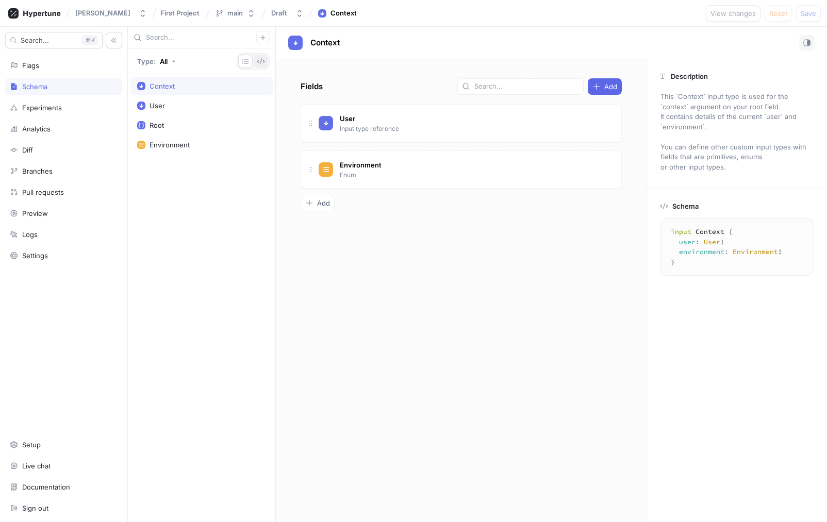
click at [259, 63] on icon "button" at bounding box center [261, 61] width 8 height 8
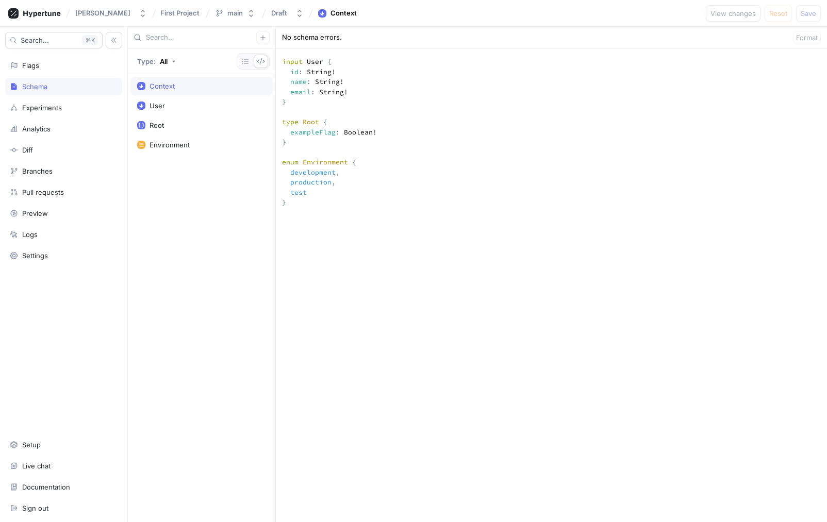
click at [311, 91] on textarea """" This `Context` input type is used for the `context` argument on your root f…" at bounding box center [551, 348] width 551 height 792
click at [193, 105] on div "User" at bounding box center [201, 106] width 129 height 8
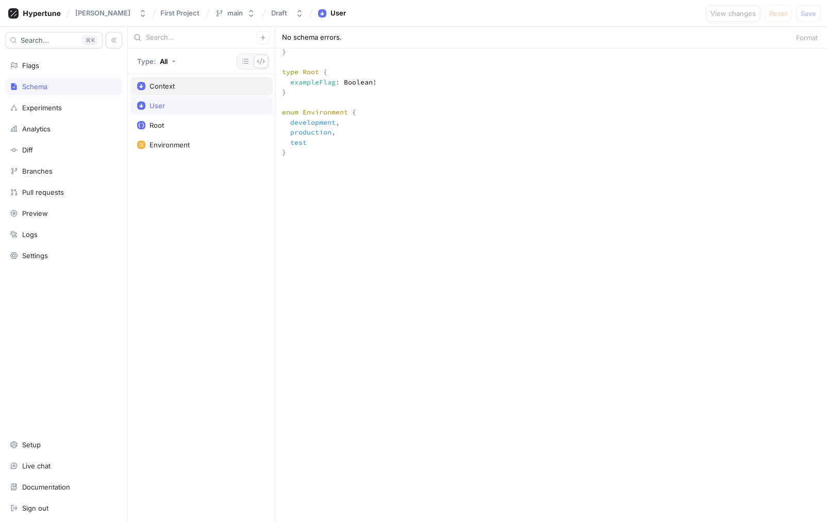
click at [188, 86] on div "Context" at bounding box center [201, 86] width 129 height 8
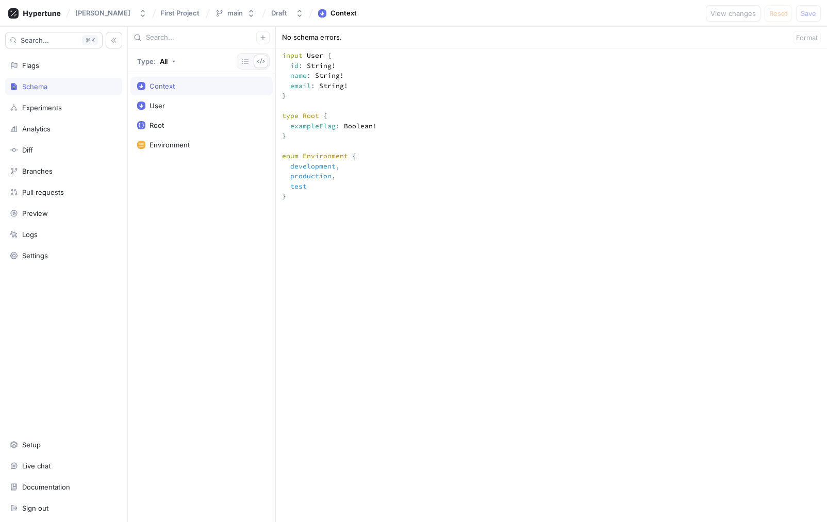
scroll to position [266, 0]
click at [242, 65] on button "button" at bounding box center [245, 61] width 14 height 13
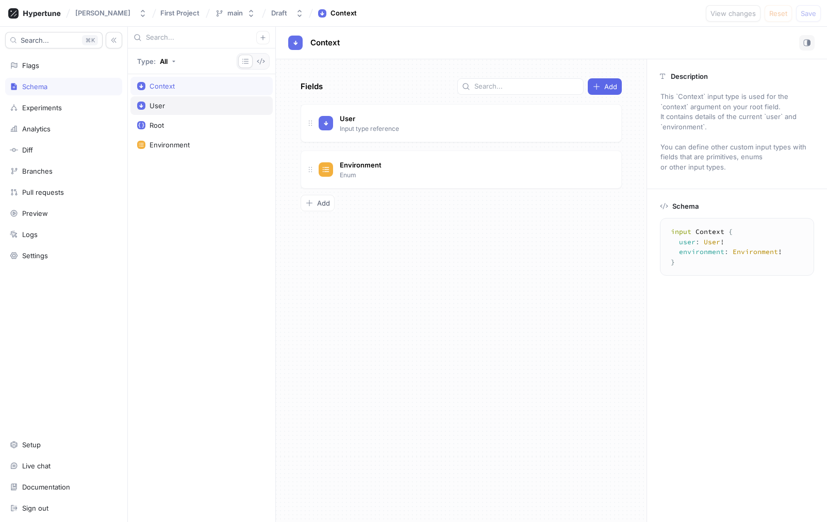
click at [217, 103] on div "User" at bounding box center [201, 106] width 129 height 8
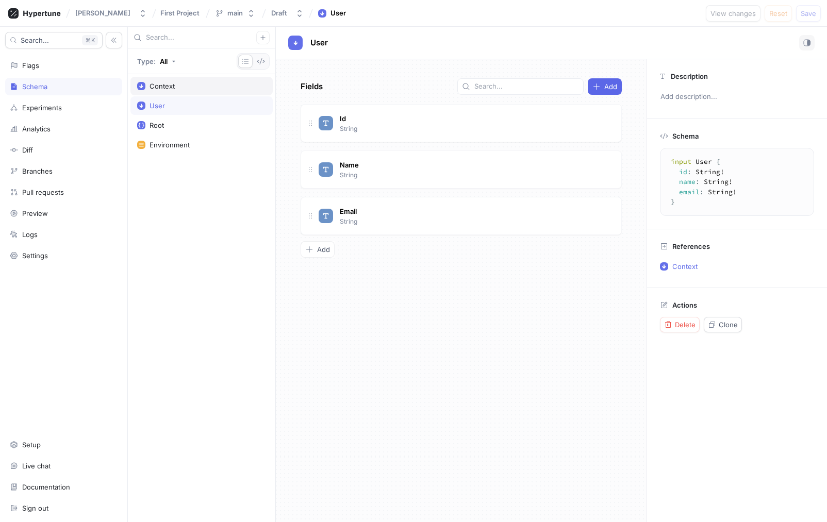
click at [208, 86] on div "Context" at bounding box center [201, 86] width 129 height 8
type textarea "input Context { user: User! environment: Environment! }"
